Goal: Information Seeking & Learning: Learn about a topic

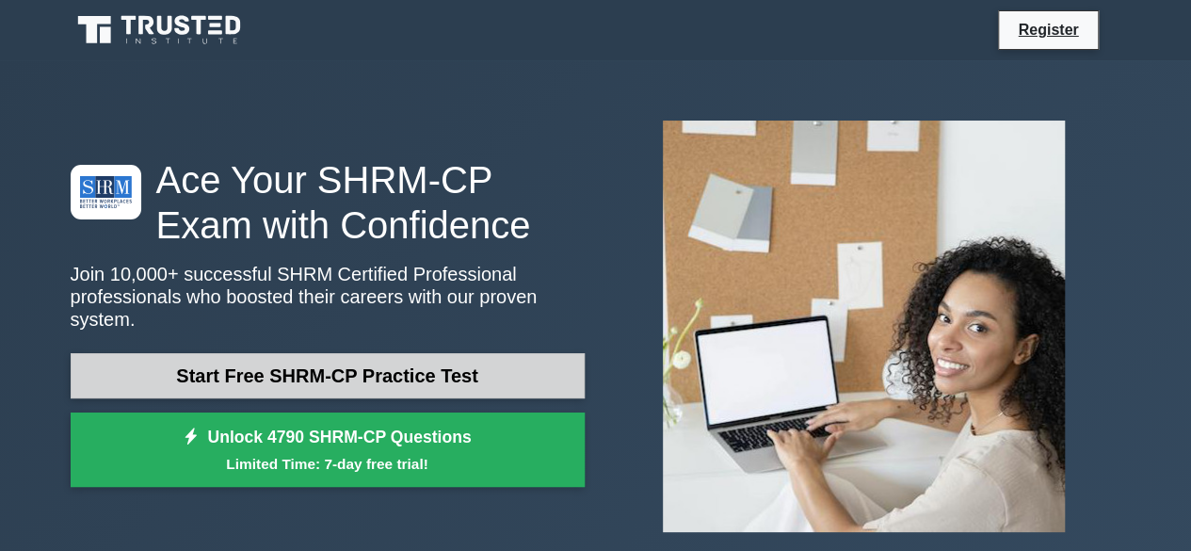
click at [475, 359] on link "Start Free SHRM-CP Practice Test" at bounding box center [328, 375] width 514 height 45
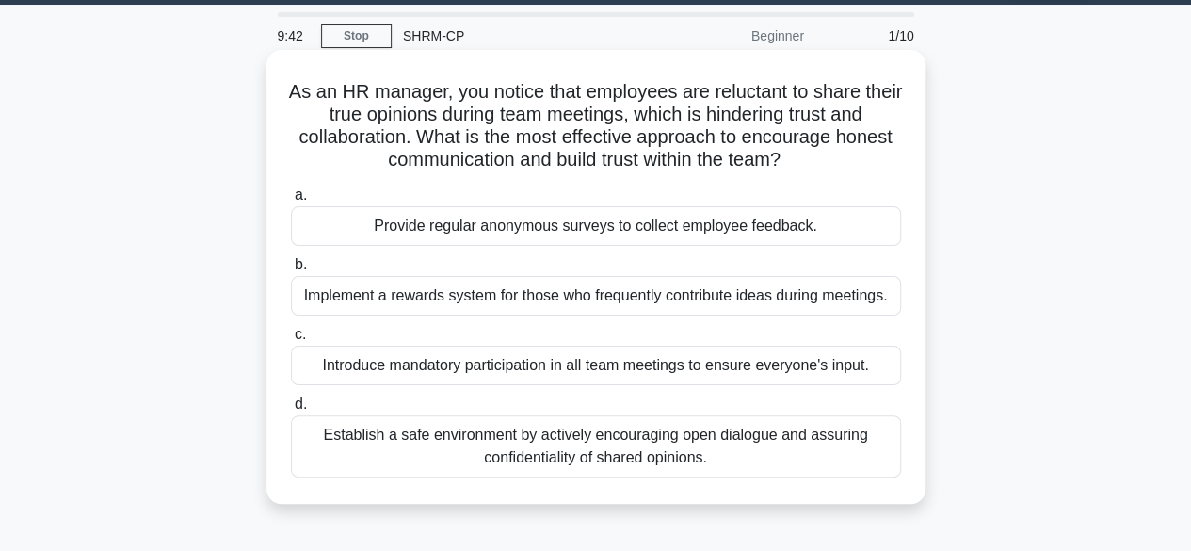
scroll to position [57, 0]
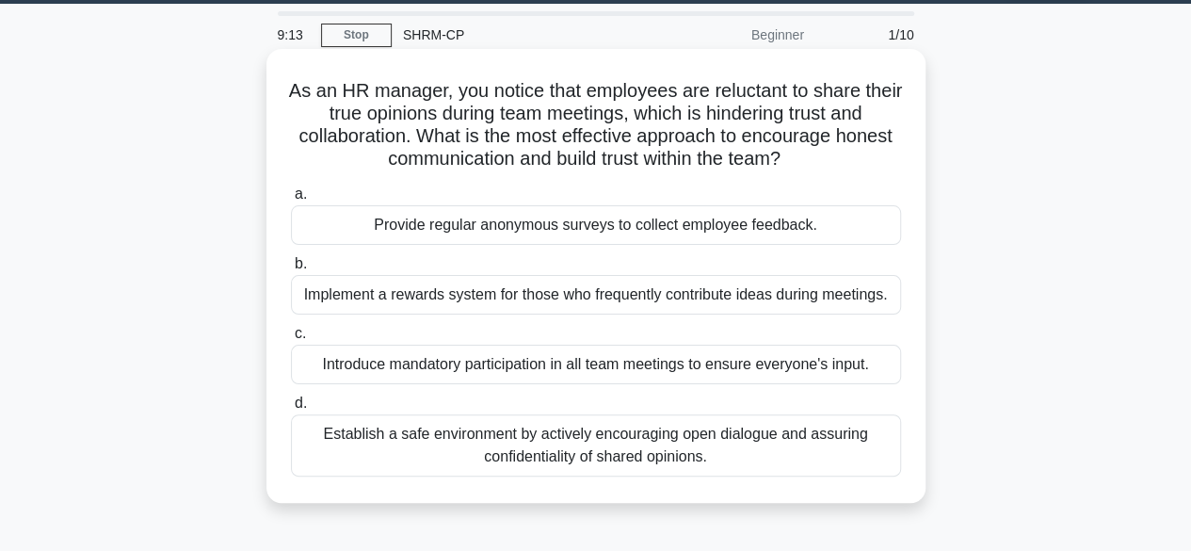
click at [750, 447] on div "Establish a safe environment by actively encouraging open dialogue and assuring…" at bounding box center [596, 445] width 610 height 62
click at [291, 410] on input "d. Establish a safe environment by actively encouraging open dialogue and assur…" at bounding box center [291, 403] width 0 height 12
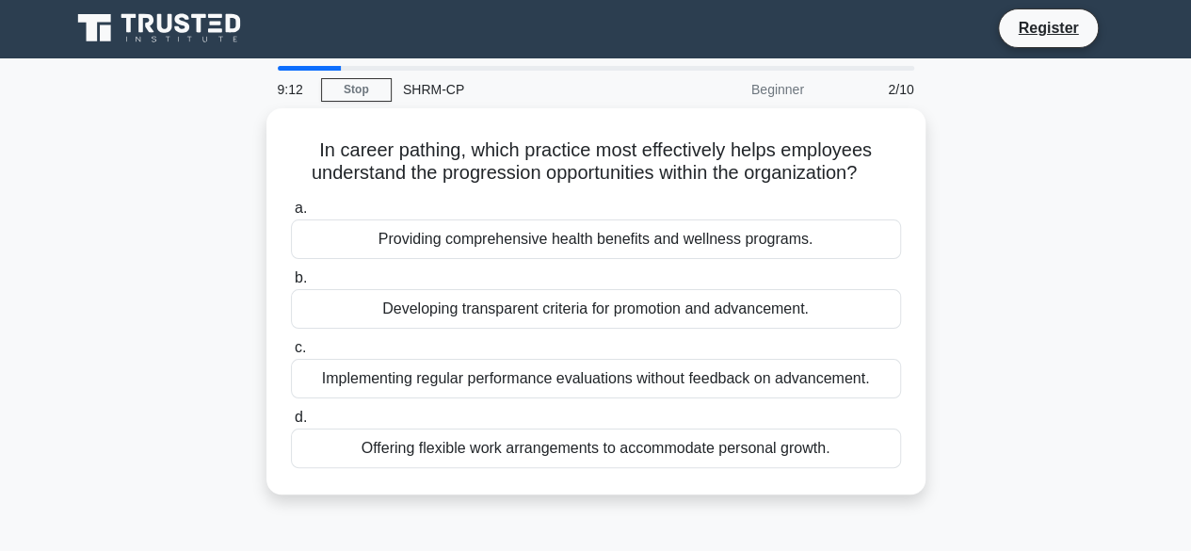
scroll to position [0, 0]
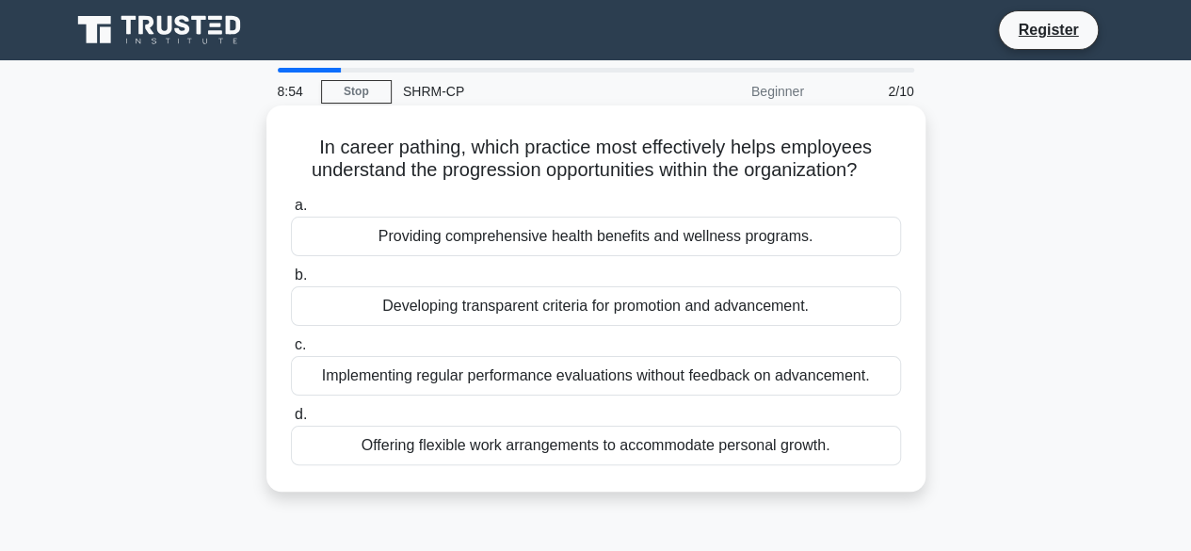
click at [764, 306] on div "Developing transparent criteria for promotion and advancement." at bounding box center [596, 306] width 610 height 40
click at [291, 282] on input "b. Developing transparent criteria for promotion and advancement." at bounding box center [291, 275] width 0 height 12
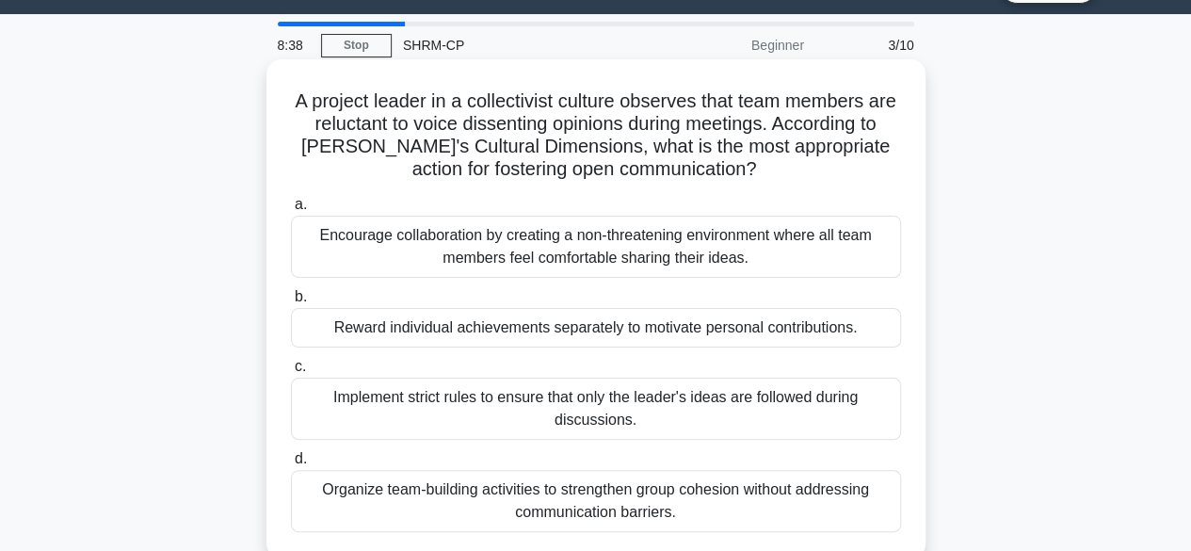
scroll to position [45, 0]
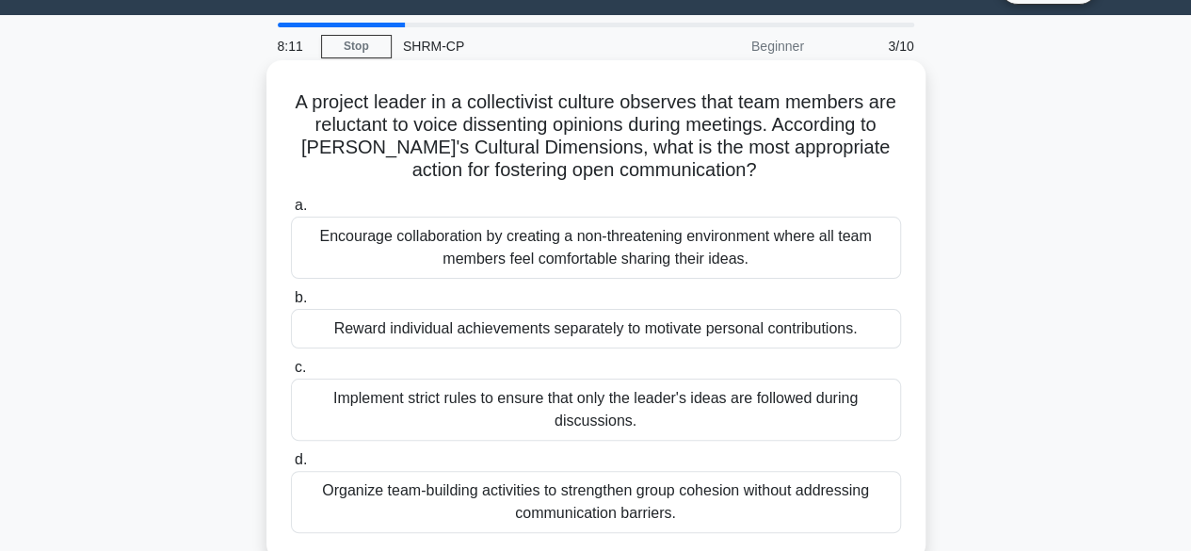
click at [475, 244] on div "Encourage collaboration by creating a non-threatening environment where all tea…" at bounding box center [596, 248] width 610 height 62
click at [291, 212] on input "a. Encourage collaboration by creating a non-threatening environment where all …" at bounding box center [291, 206] width 0 height 12
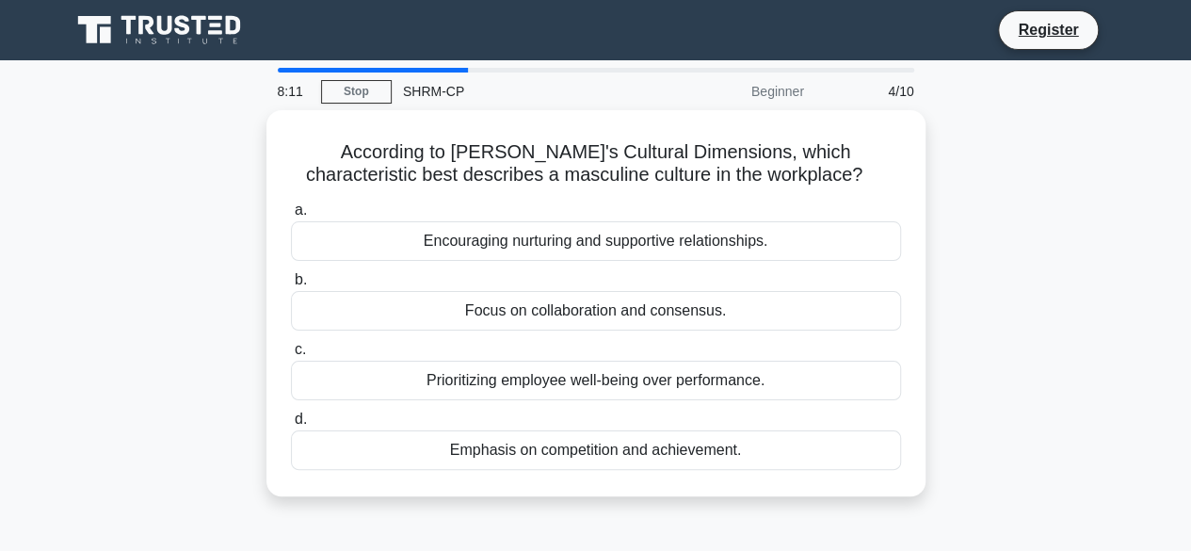
scroll to position [0, 0]
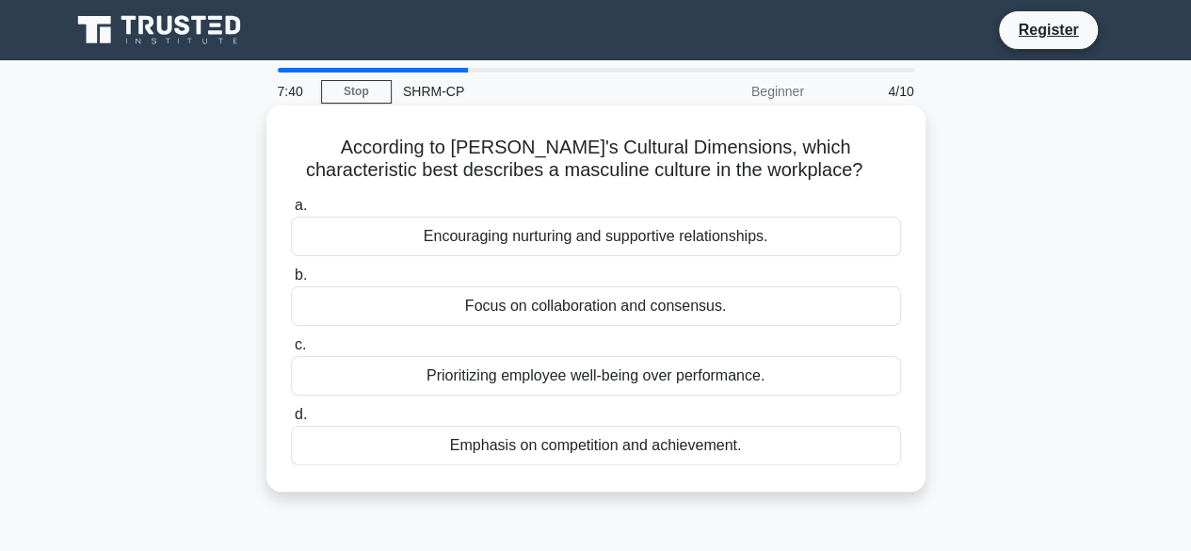
click at [484, 442] on div "Emphasis on competition and achievement." at bounding box center [596, 446] width 610 height 40
click at [291, 421] on input "d. Emphasis on competition and achievement." at bounding box center [291, 415] width 0 height 12
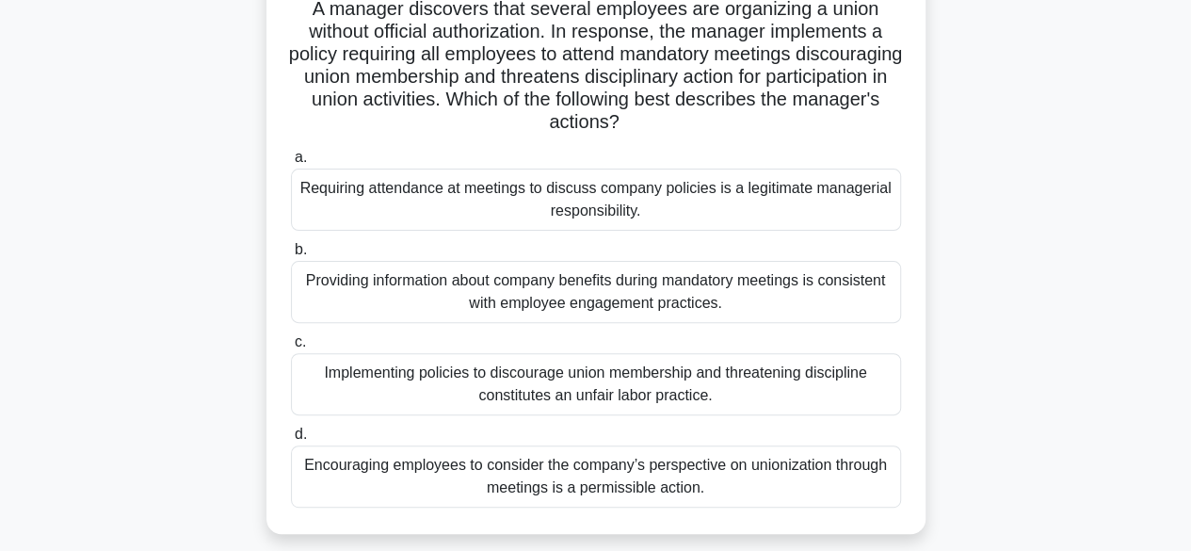
scroll to position [141, 0]
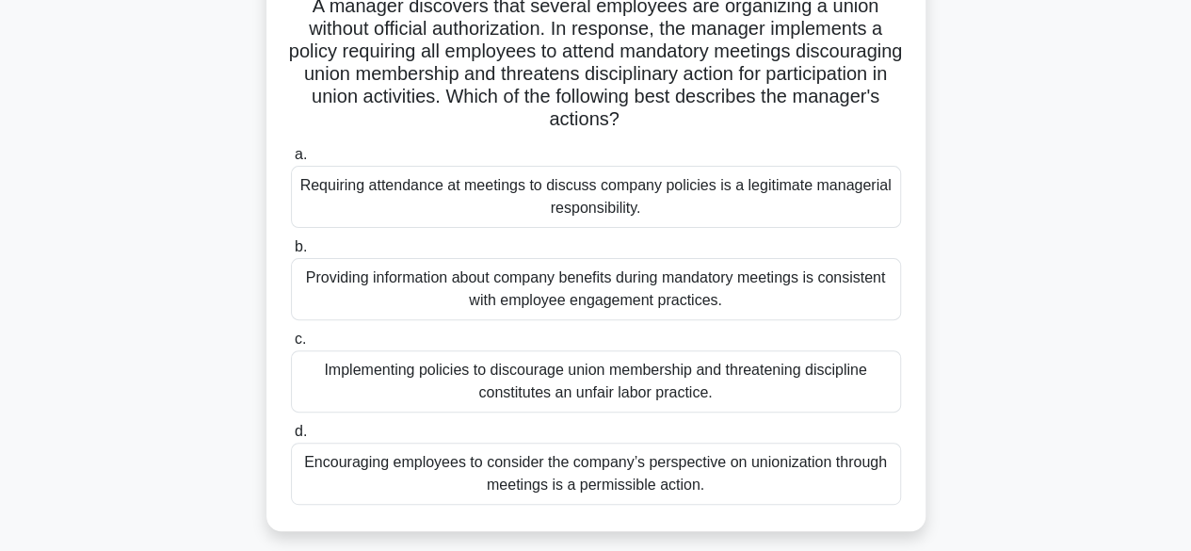
click at [444, 395] on div "Implementing policies to discourage union membership and threatening discipline…" at bounding box center [596, 381] width 610 height 62
click at [291, 346] on input "c. Implementing policies to discourage union membership and threatening discipl…" at bounding box center [291, 339] width 0 height 12
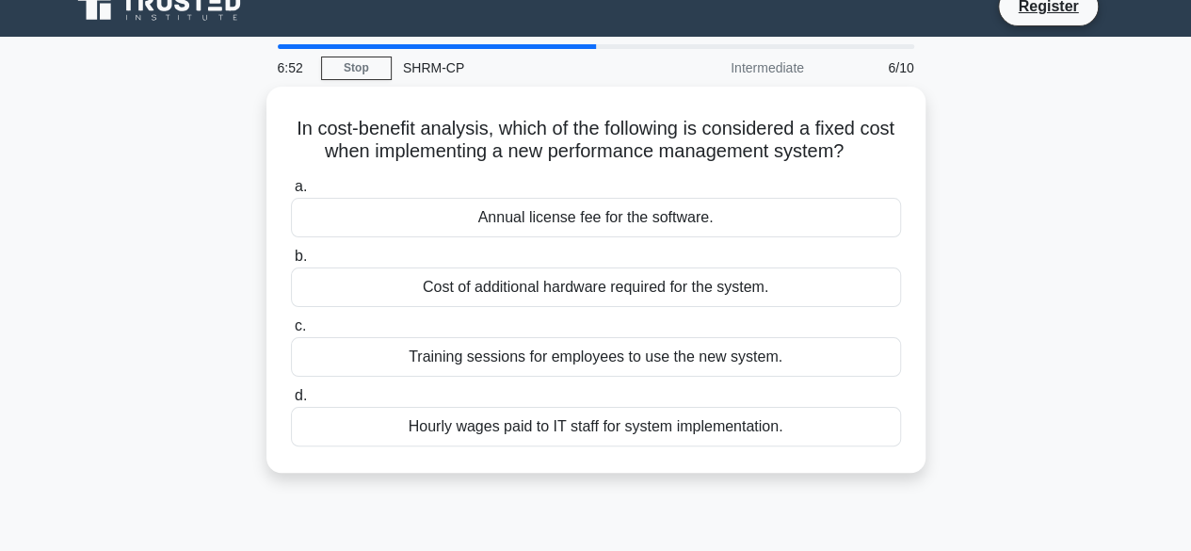
scroll to position [0, 0]
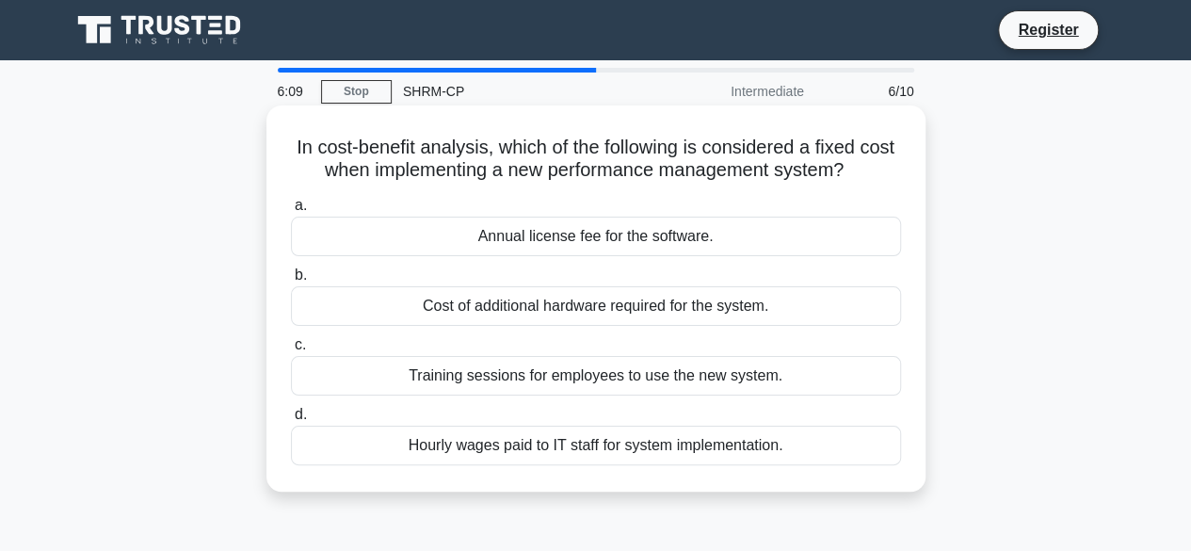
click at [691, 235] on div "Annual license fee for the software." at bounding box center [596, 237] width 610 height 40
click at [291, 212] on input "a. Annual license fee for the software." at bounding box center [291, 206] width 0 height 12
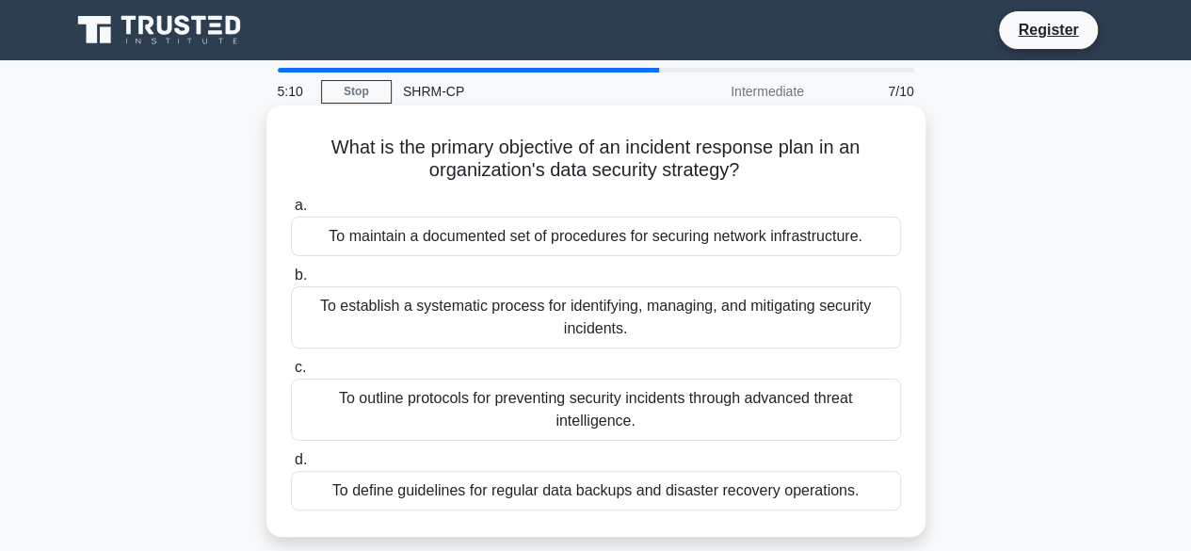
click at [602, 241] on div "To maintain a documented set of procedures for securing network infrastructure." at bounding box center [596, 237] width 610 height 40
click at [291, 212] on input "a. To maintain a documented set of procedures for securing network infrastructu…" at bounding box center [291, 206] width 0 height 12
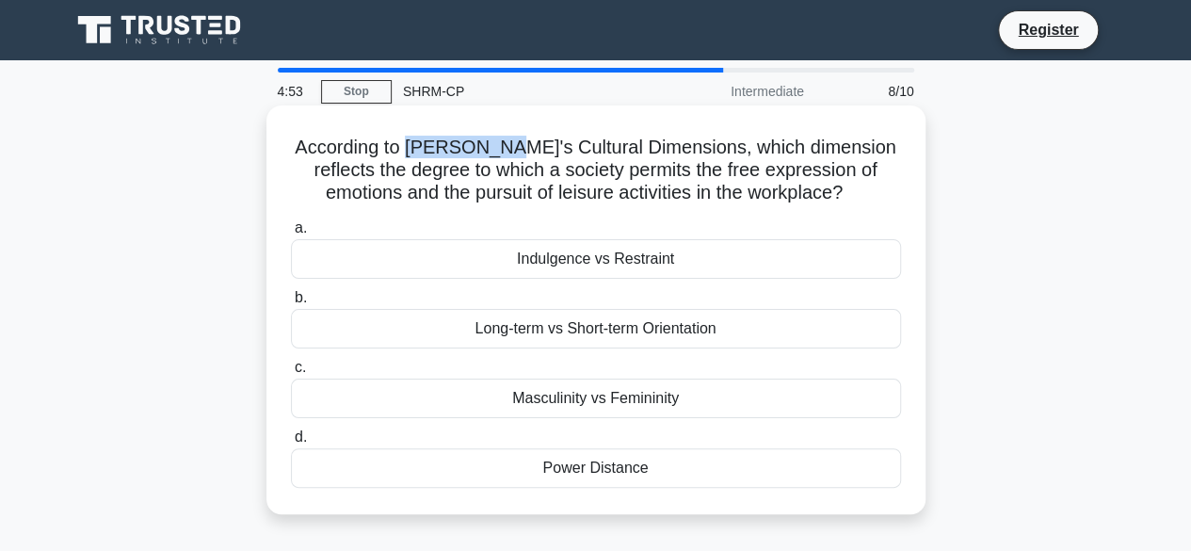
drag, startPoint x: 411, startPoint y: 150, endPoint x: 499, endPoint y: 158, distance: 88.9
click at [499, 158] on h5 "According to Hofstede's Cultural Dimensions, which dimension reflects the degre…" at bounding box center [596, 171] width 614 height 70
click at [412, 200] on h5 "According to Hofstede's Cultural Dimensions, which dimension reflects the degre…" at bounding box center [596, 171] width 614 height 70
click at [640, 250] on div "Indulgence vs Restraint" at bounding box center [596, 259] width 610 height 40
click at [291, 234] on input "a. Indulgence vs Restraint" at bounding box center [291, 228] width 0 height 12
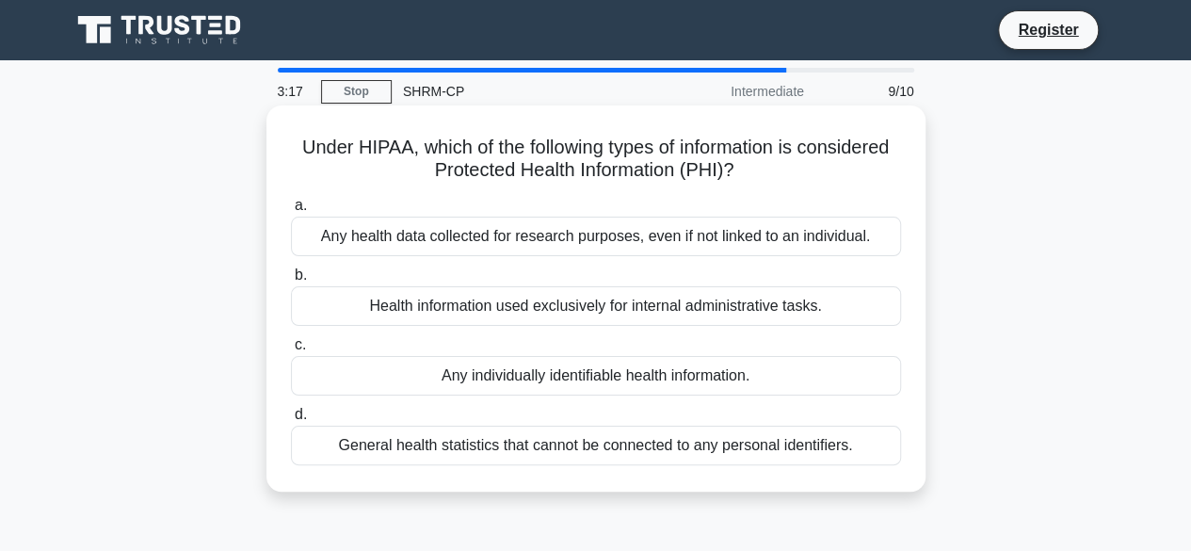
click at [723, 373] on div "Any individually identifiable health information." at bounding box center [596, 376] width 610 height 40
click at [291, 351] on input "c. Any individually identifiable health information." at bounding box center [291, 345] width 0 height 12
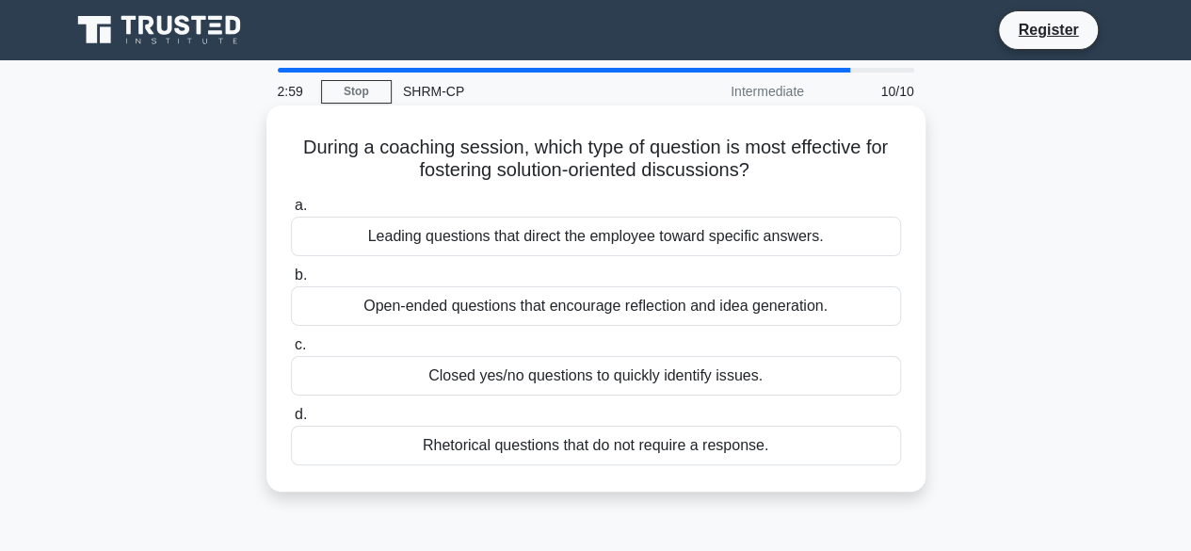
click at [515, 314] on div "Open-ended questions that encourage reflection and idea generation." at bounding box center [596, 306] width 610 height 40
click at [291, 282] on input "b. Open-ended questions that encourage reflection and idea generation." at bounding box center [291, 275] width 0 height 12
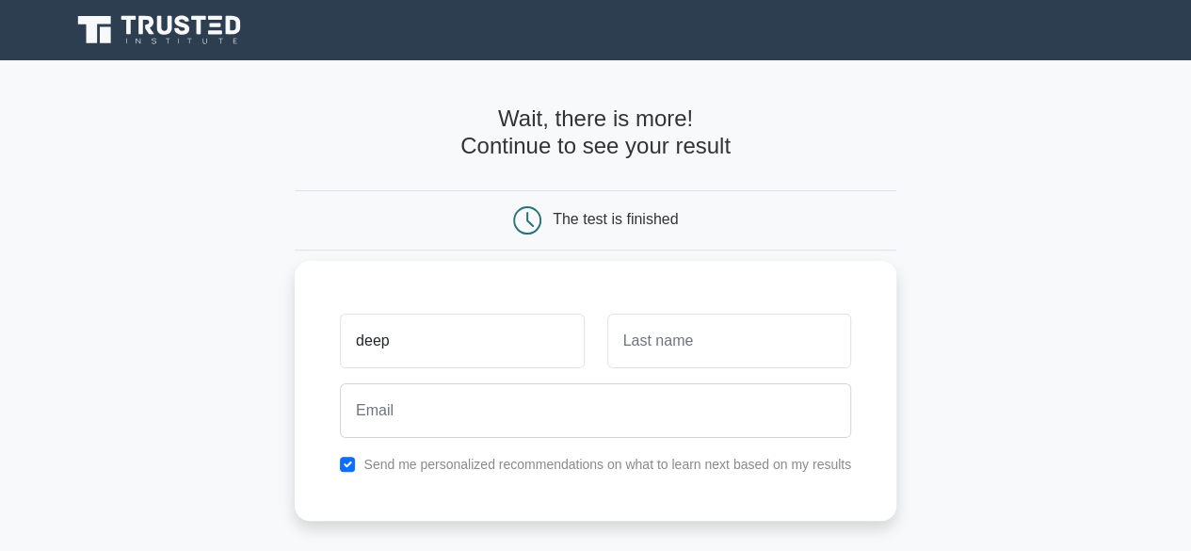
type input "deep"
click at [666, 331] on input "text" at bounding box center [729, 341] width 244 height 55
type input "ups"
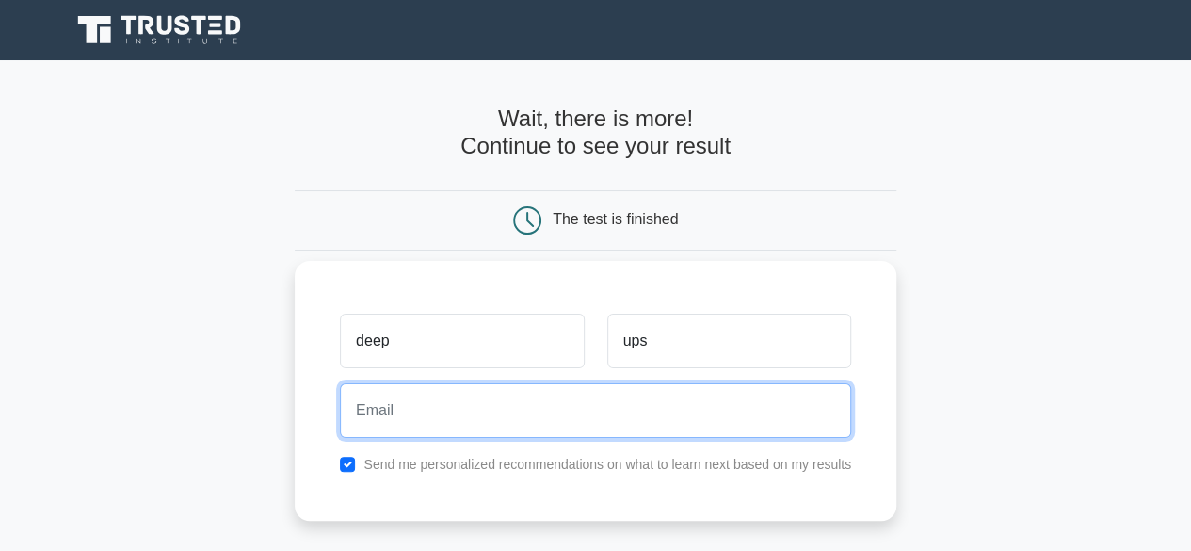
click at [561, 413] on input "email" at bounding box center [595, 410] width 511 height 55
type input "docsdeepanjali@gmail.com"
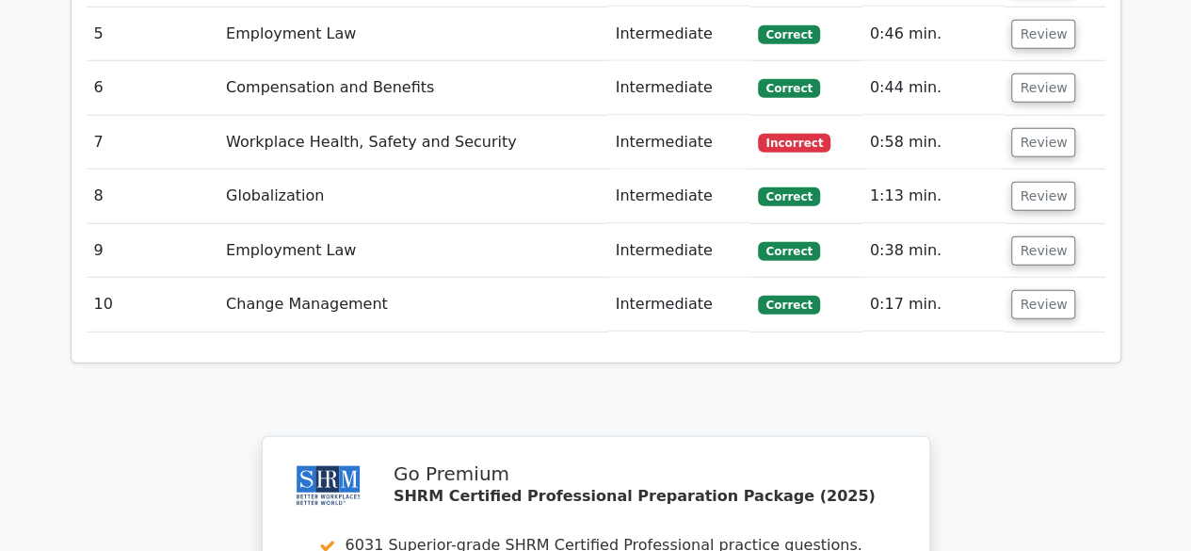
scroll to position [2344, 0]
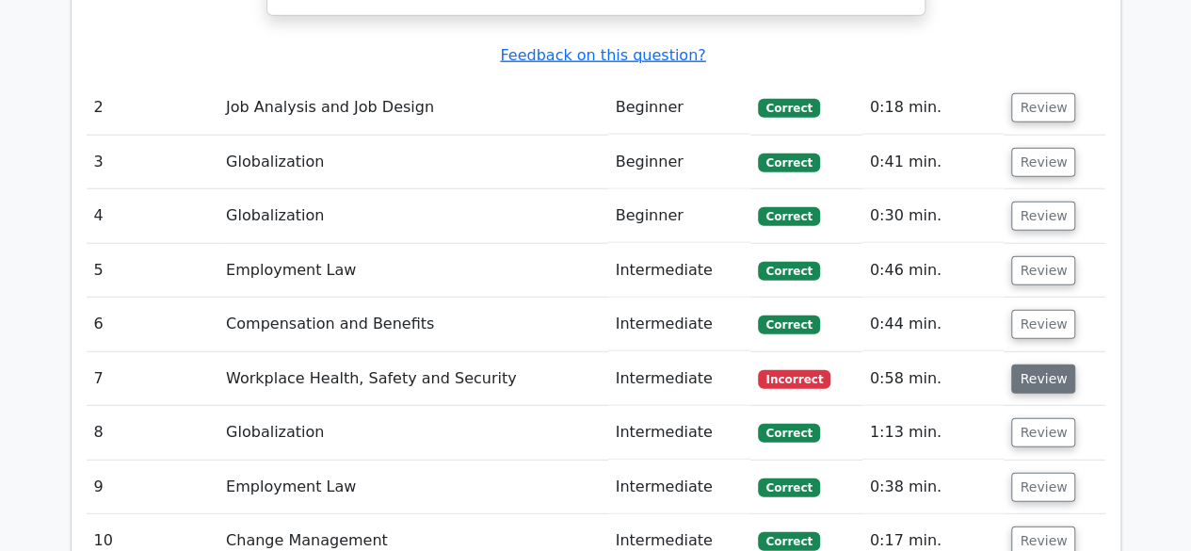
click at [1052, 364] on button "Review" at bounding box center [1043, 378] width 64 height 29
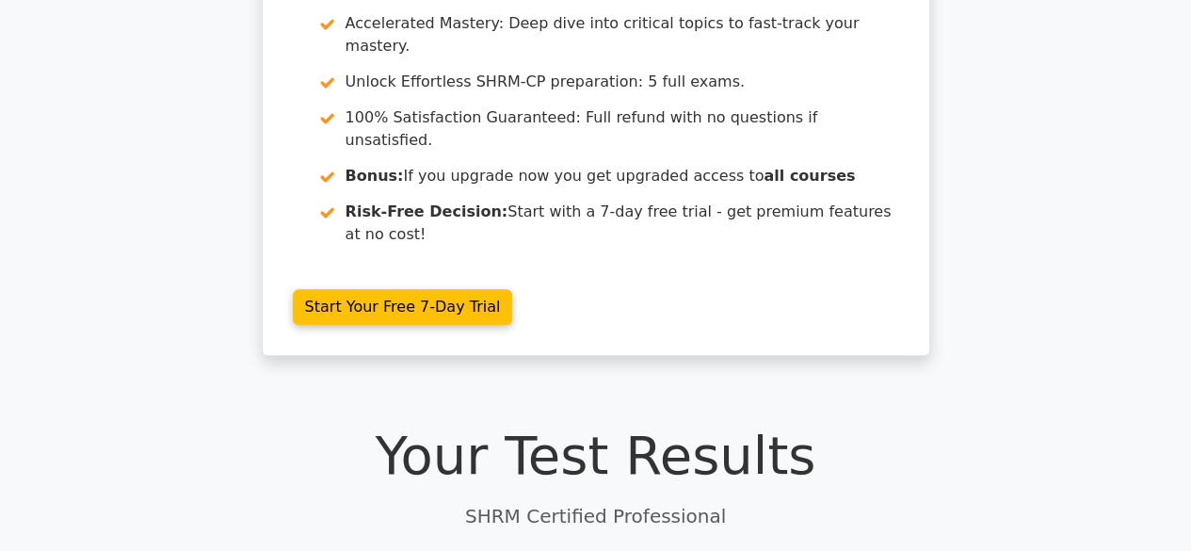
scroll to position [0, 0]
